Goal: Information Seeking & Learning: Learn about a topic

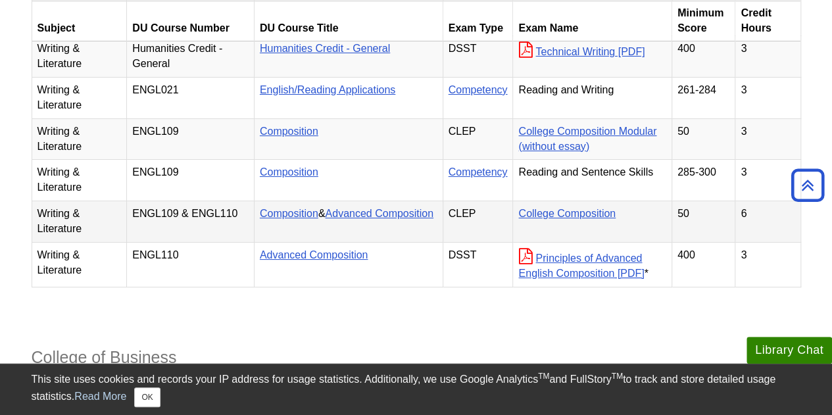
scroll to position [2434, 0]
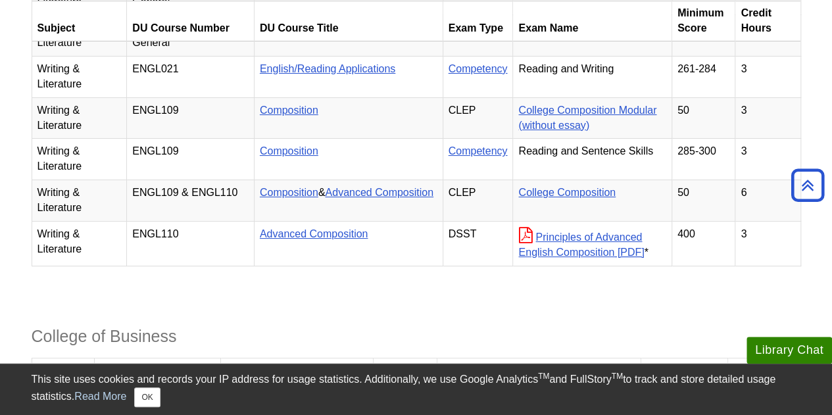
click at [613, 15] on th "Exam Name" at bounding box center [592, 20] width 159 height 41
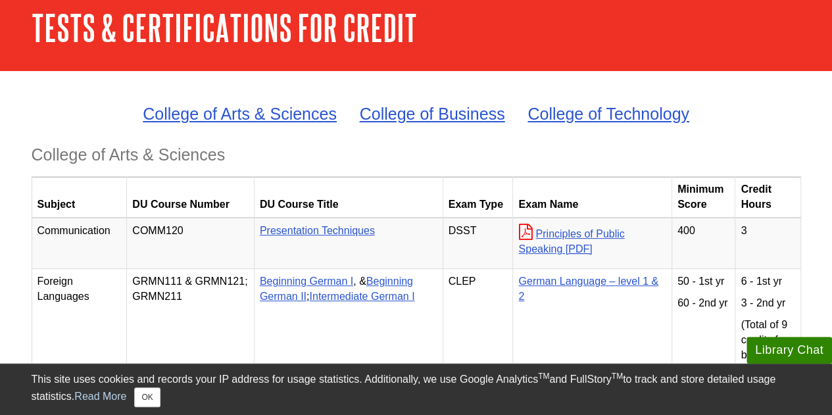
scroll to position [197, 0]
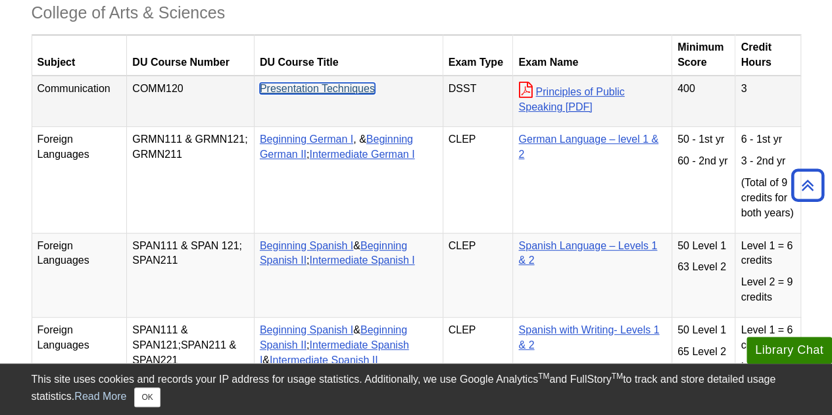
click at [341, 87] on link "Presentation Techniques" at bounding box center [317, 88] width 115 height 11
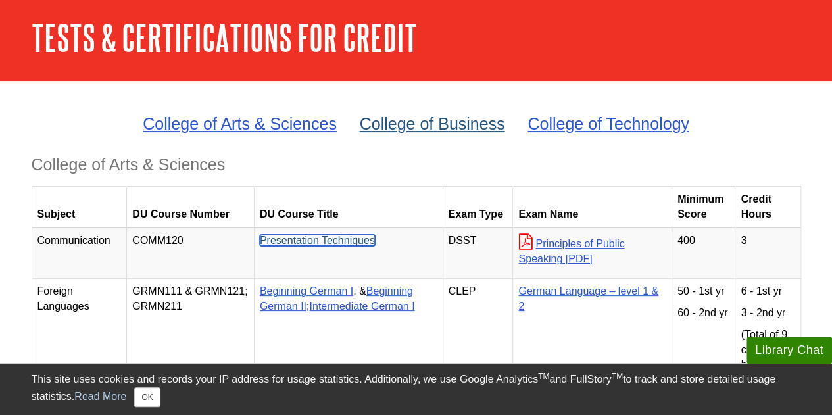
scroll to position [66, 0]
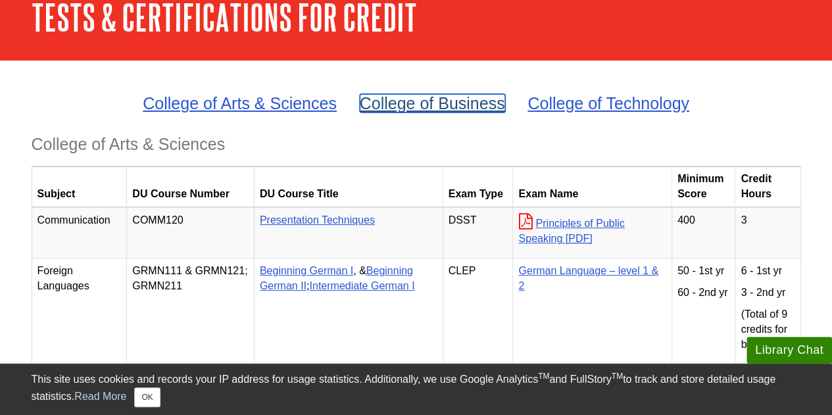
click at [407, 94] on link "College of Business" at bounding box center [432, 103] width 145 height 18
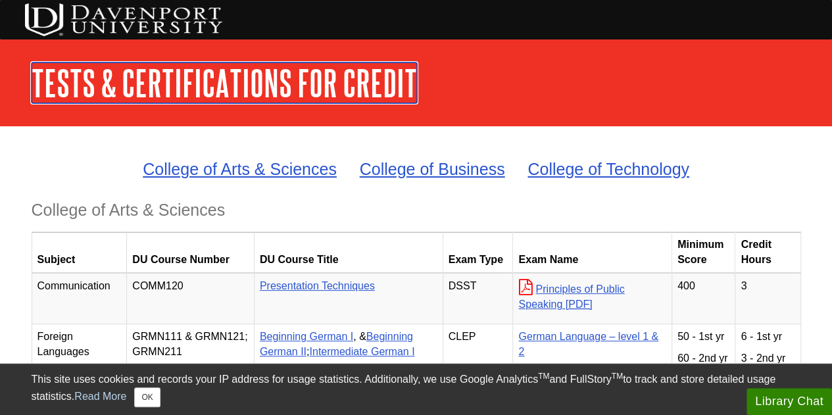
click at [183, 75] on link "Tests & Certifications for Credit" at bounding box center [225, 83] width 386 height 41
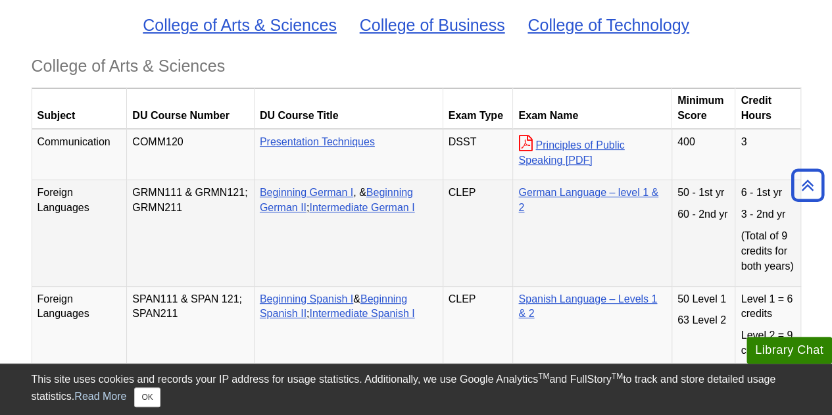
scroll to position [132, 0]
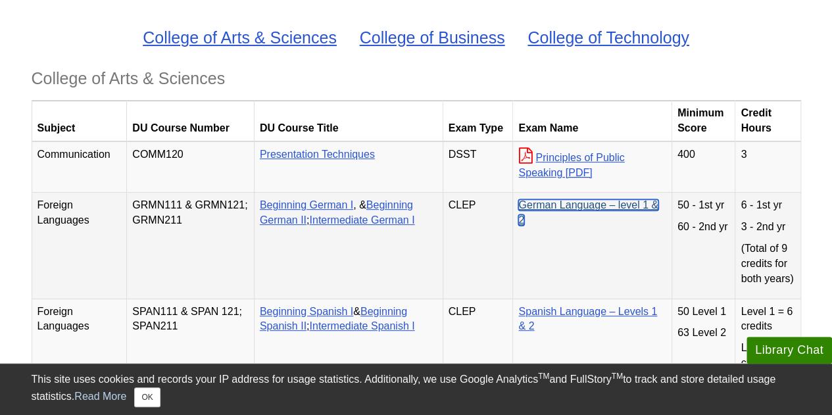
click at [590, 201] on link "German Language – level 1 & 2" at bounding box center [588, 212] width 140 height 26
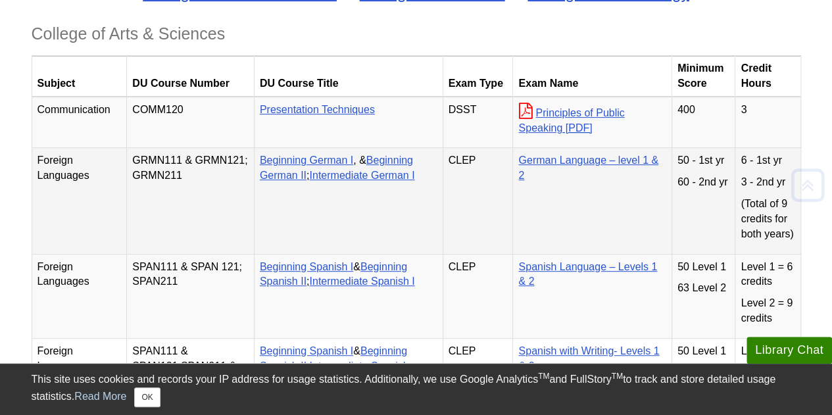
scroll to position [197, 0]
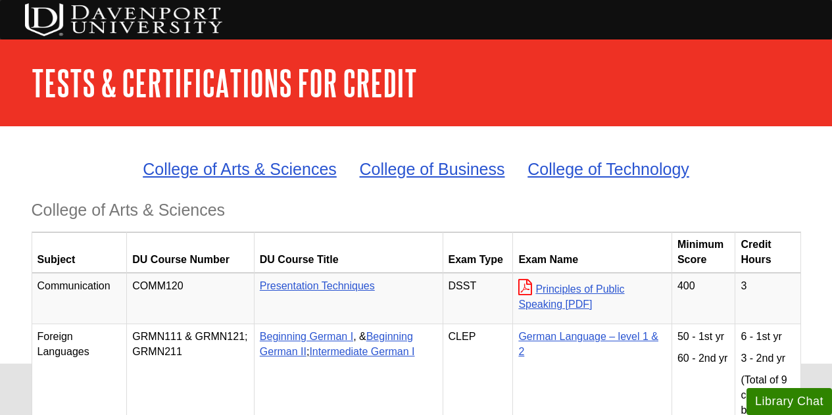
scroll to position [197, 0]
